Goal: Register for event/course

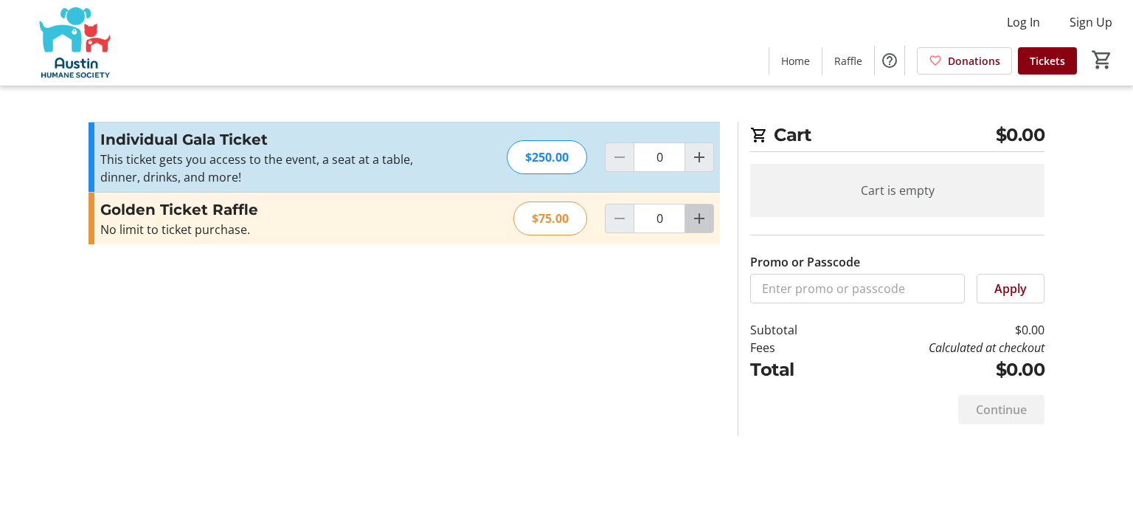
click at [692, 226] on mat-icon "Increment by one" at bounding box center [699, 218] width 18 height 18
type input "1"
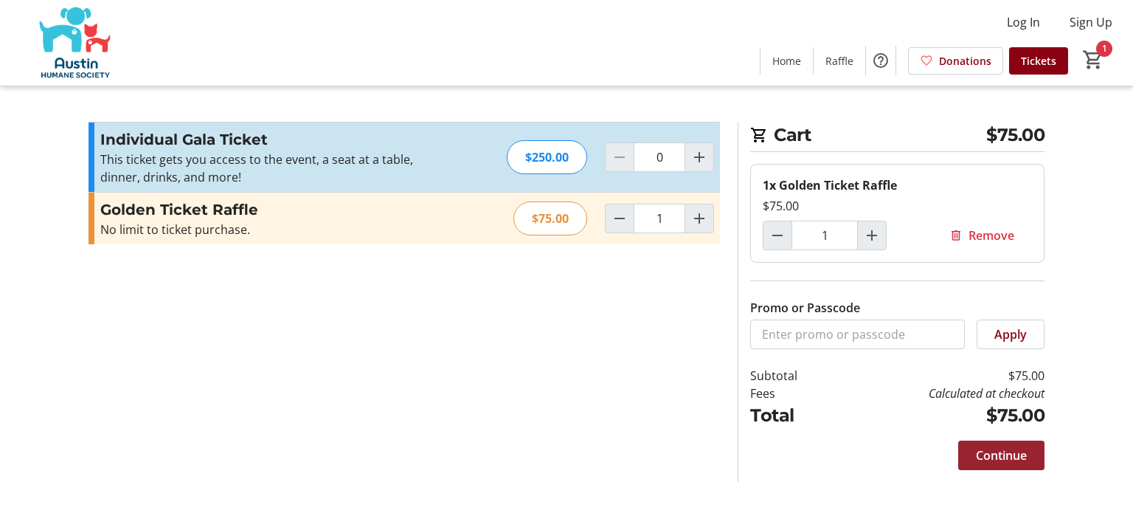
click at [970, 457] on span at bounding box center [1001, 454] width 86 height 35
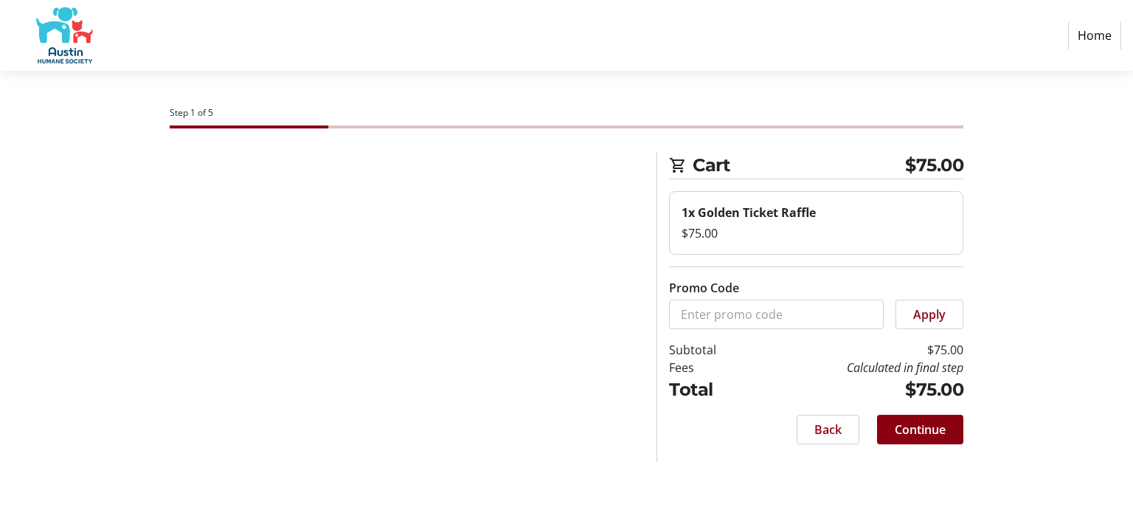
select select "US"
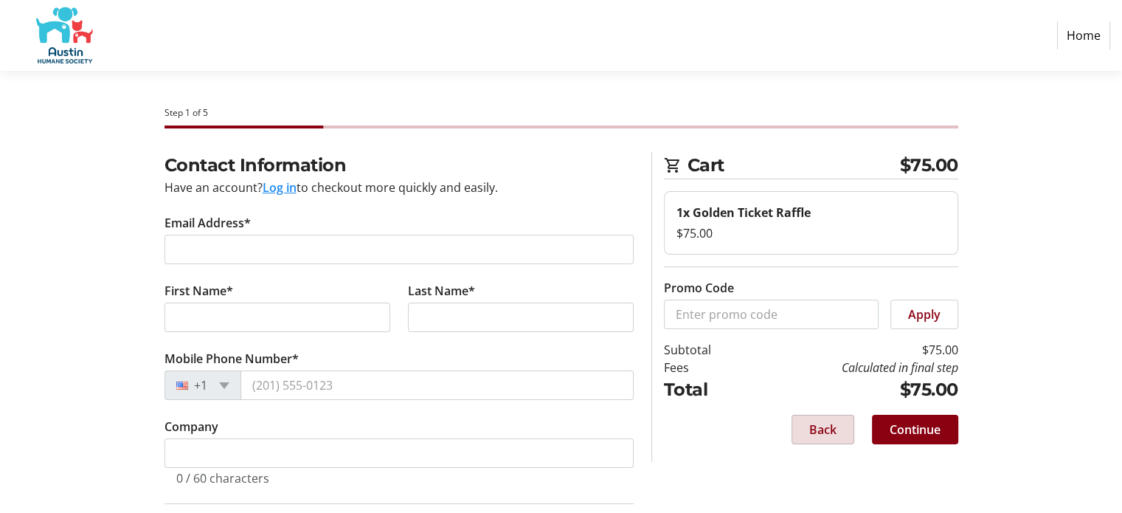
click at [826, 434] on span "Back" at bounding box center [822, 429] width 27 height 18
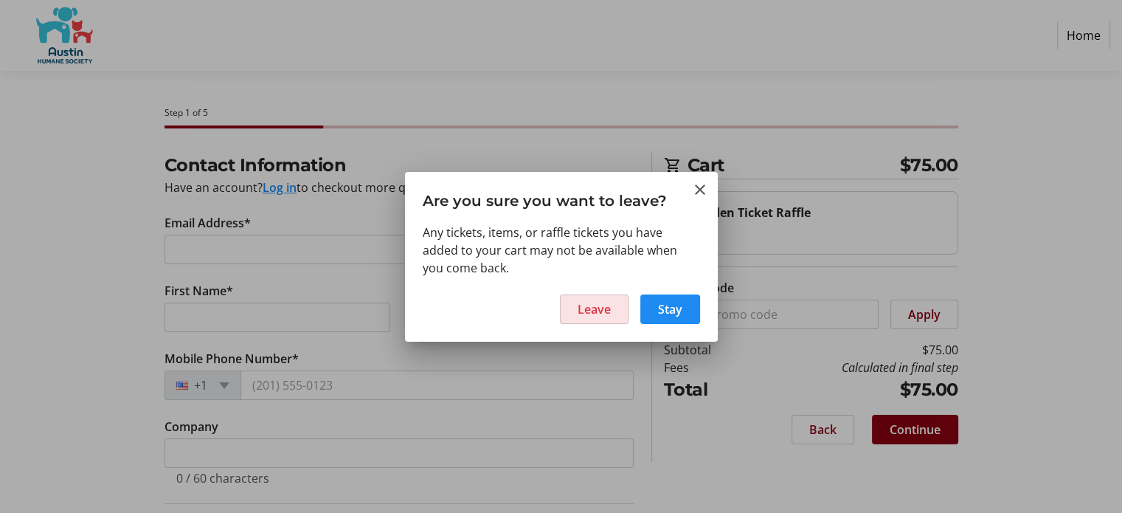
click at [611, 310] on span at bounding box center [593, 308] width 67 height 35
